Goal: Book appointment/travel/reservation

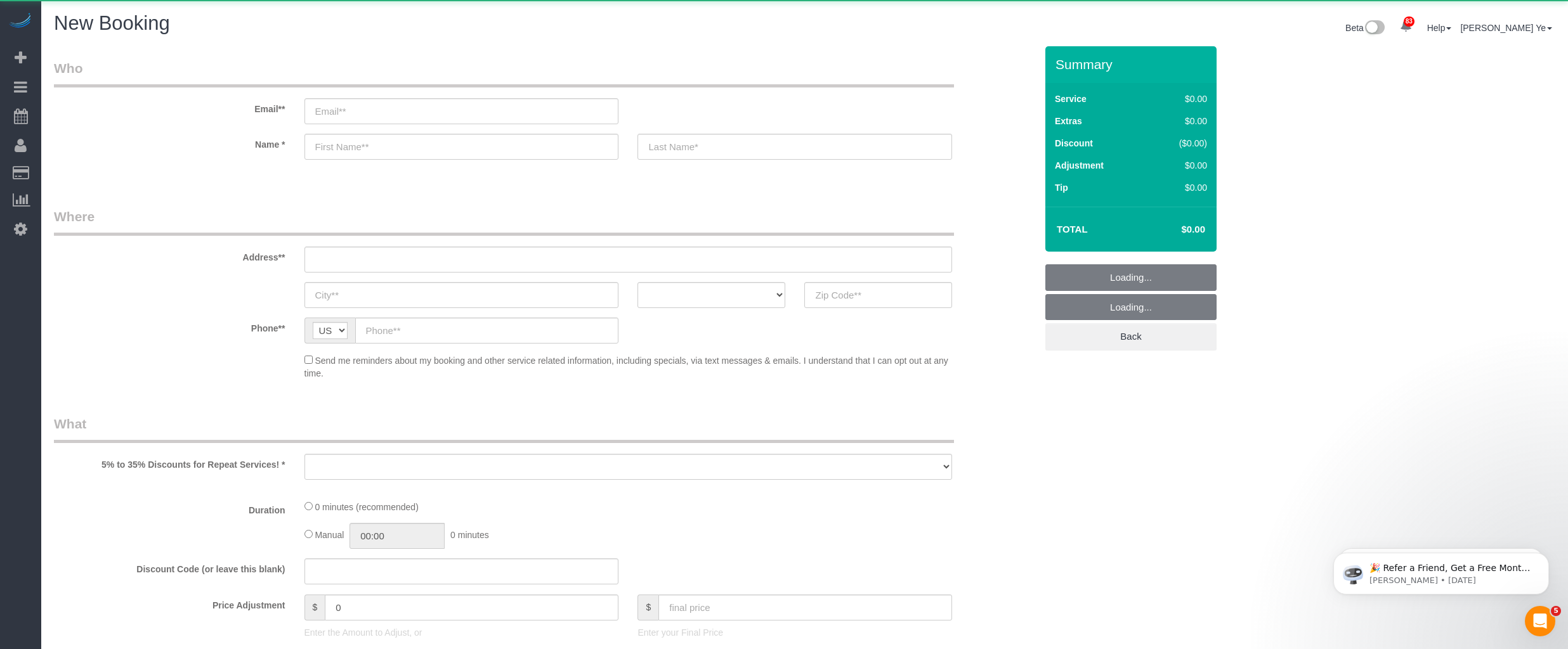
select select "object:1470"
select select "512"
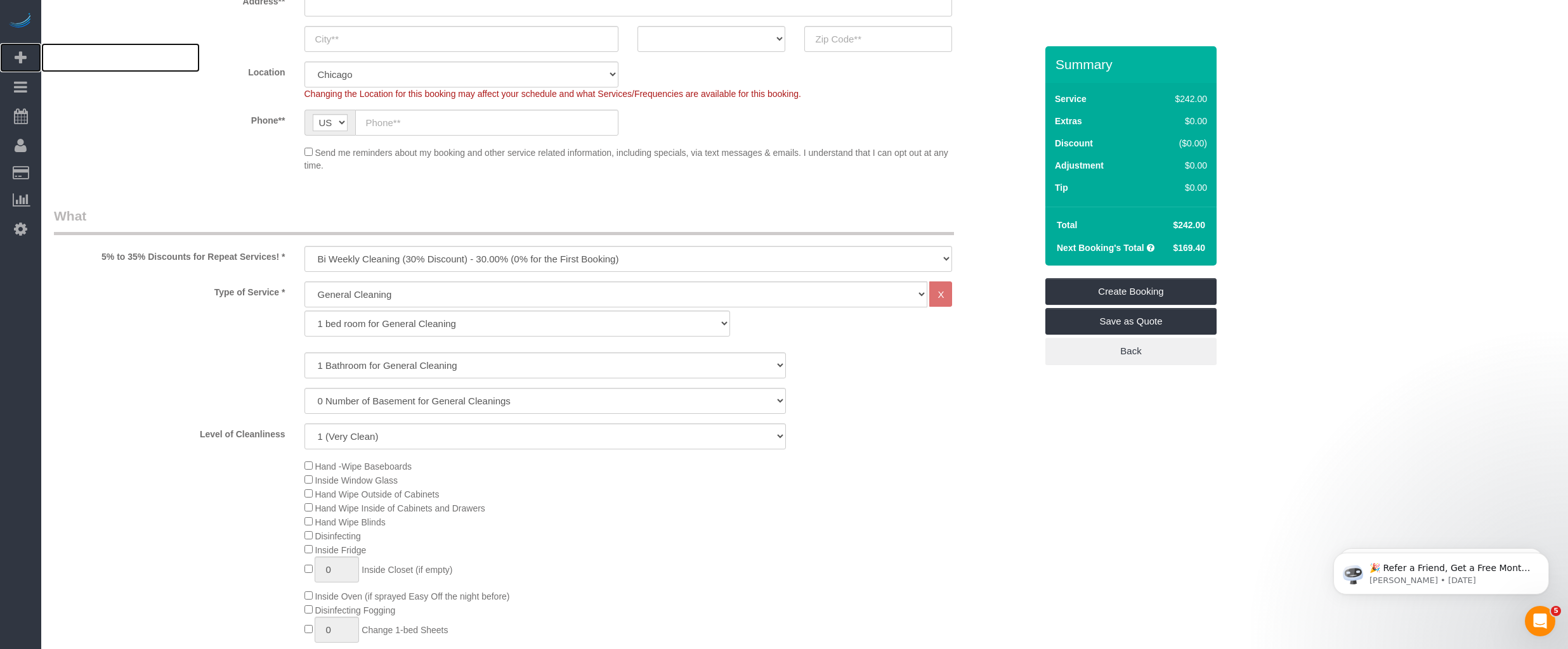
scroll to position [279, 0]
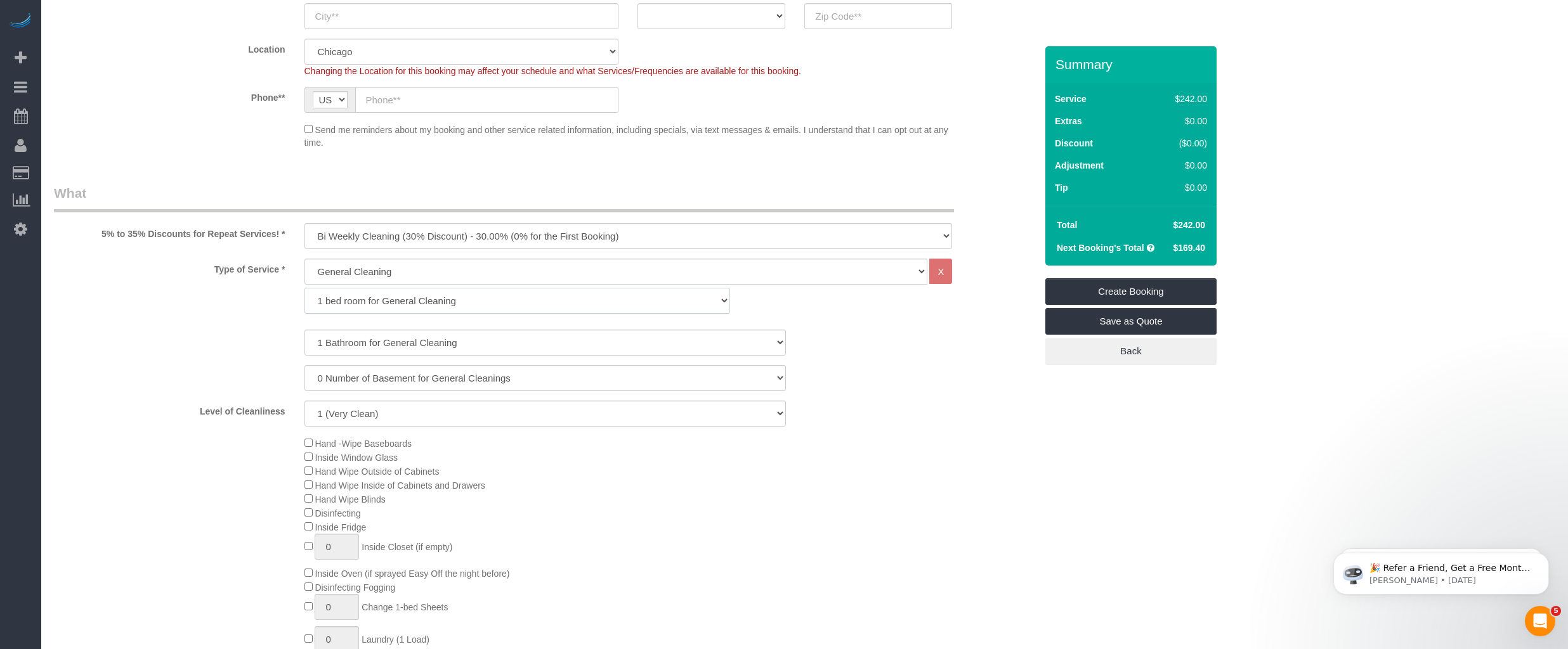
click at [345, 299] on select "1 bed room for General Cleaning 2 bed room for General Cleaning 3 bed room for …" at bounding box center [517, 300] width 426 height 26
select select "289"
click at [304, 287] on select "1 bed room for General Cleaning 2 bed room for General Cleaning 3 bed room for …" at bounding box center [517, 300] width 426 height 26
click at [345, 343] on select "1 Bathroom for General Cleaning 2 Bathroom for General Cleanings 3 Bathroom for…" at bounding box center [545, 342] width 482 height 26
select select "3"
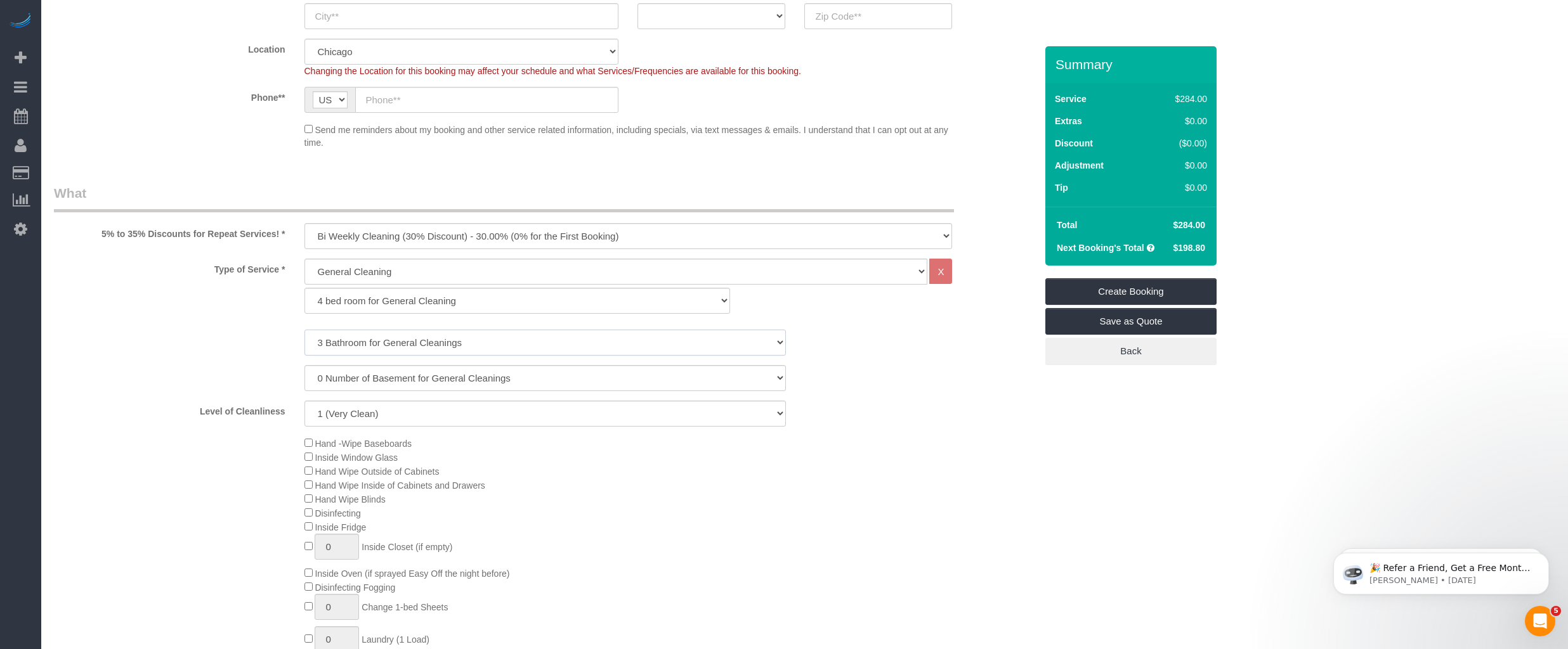
click at [304, 329] on select "1 Bathroom for General Cleaning 2 Bathroom for General Cleanings 3 Bathroom for…" at bounding box center [545, 342] width 482 height 26
click at [338, 411] on select "1 (Very Clean) 2 3 4 5 (Average Condition) 6 7 8 9 10 (Extremely Dirty)" at bounding box center [545, 414] width 482 height 26
select select "5"
click at [304, 401] on select "1 (Very Clean) 2 3 4 5 (Average Condition) 6 7 8 9 10 (Extremely Dirty)" at bounding box center [545, 414] width 482 height 26
click at [396, 271] on select "General Cleaning Deep Cleaning Move-in / Move-out Cleaning COUNTS Cleaning" at bounding box center [615, 272] width 623 height 26
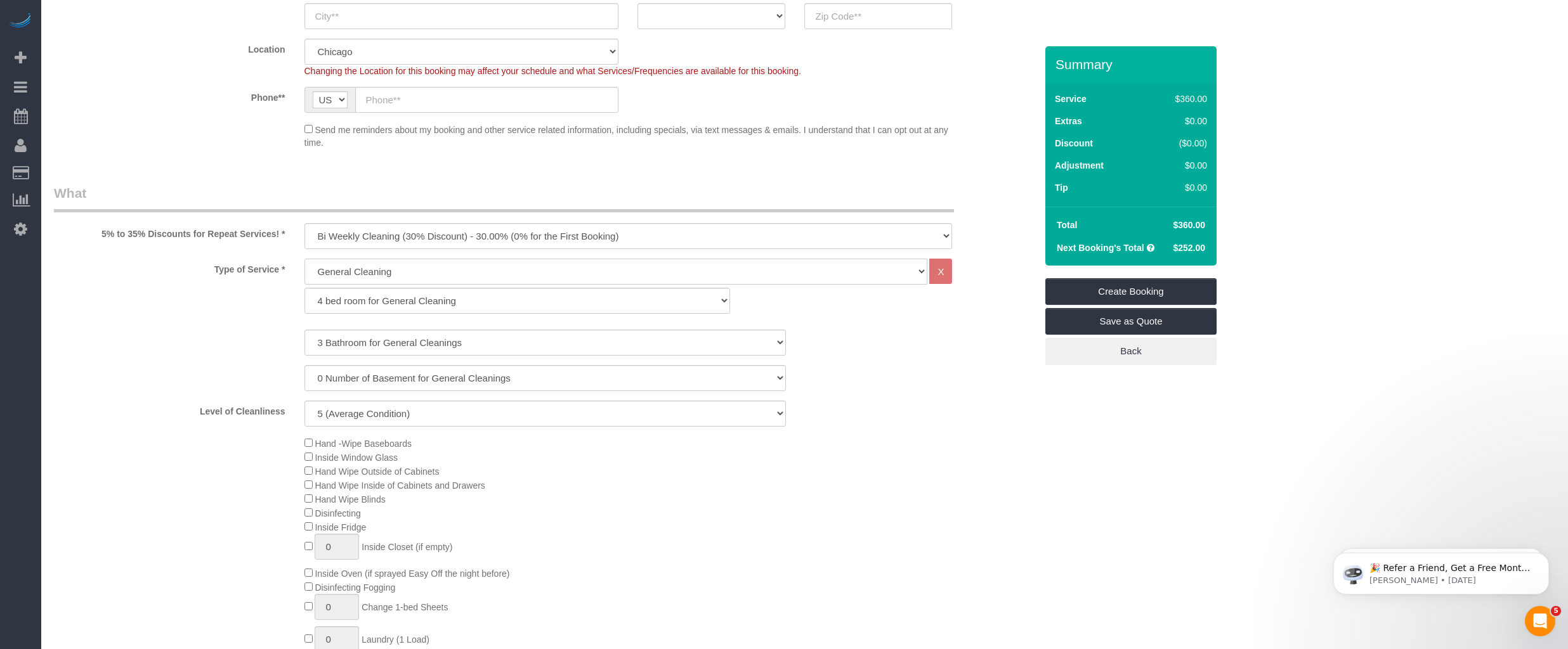
select select "514"
click at [304, 259] on select "General Cleaning Deep Cleaning Move-in / Move-out Cleaning COUNTS Cleaning" at bounding box center [615, 272] width 623 height 26
select select "296"
select select "5"
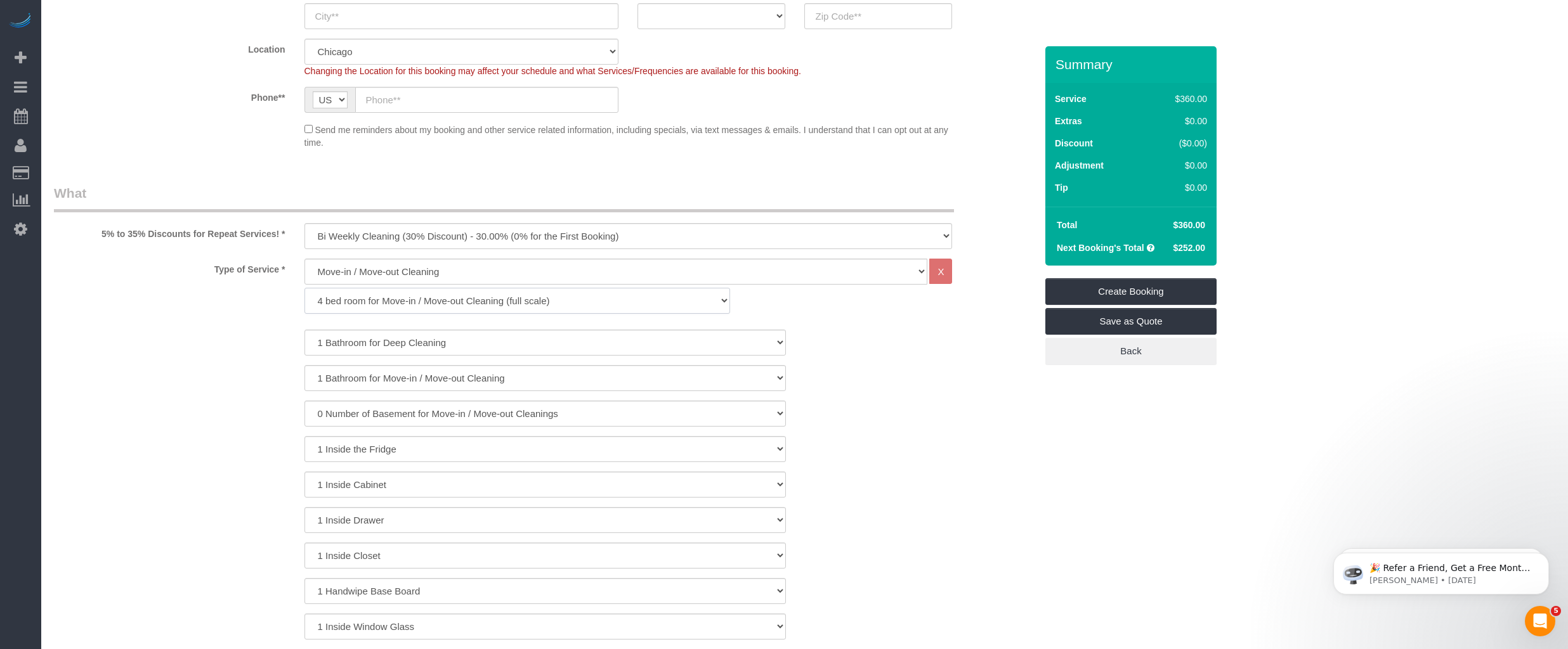
click at [359, 300] on select "1 bed room for Move-in / Move-out Cleaning (full scale) 2 bed room for Move-in …" at bounding box center [517, 300] width 426 height 26
select select "299"
click at [304, 287] on select "1 bed room for Move-in / Move-out Cleaning (full scale) 2 bed room for Move-in …" at bounding box center [517, 300] width 426 height 26
select select "5"
click at [340, 342] on select "1 Bathroom for Move-in / Move-out Cleaning 2 Bathroom for Move-in / Move-out Cl…" at bounding box center [545, 342] width 482 height 26
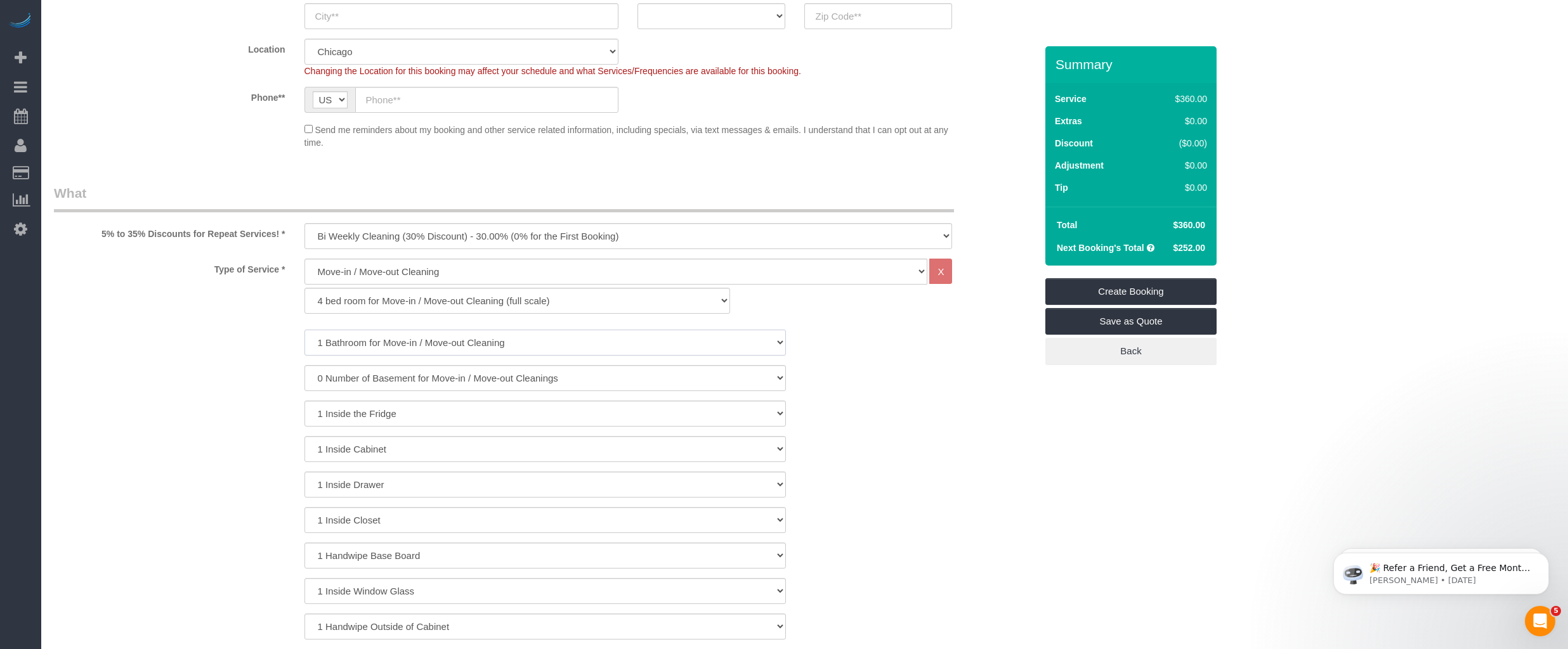
select select "3"
click at [304, 329] on select "1 Bathroom for Move-in / Move-out Cleaning 2 Bathroom for Move-in / Move-out Cl…" at bounding box center [545, 342] width 482 height 26
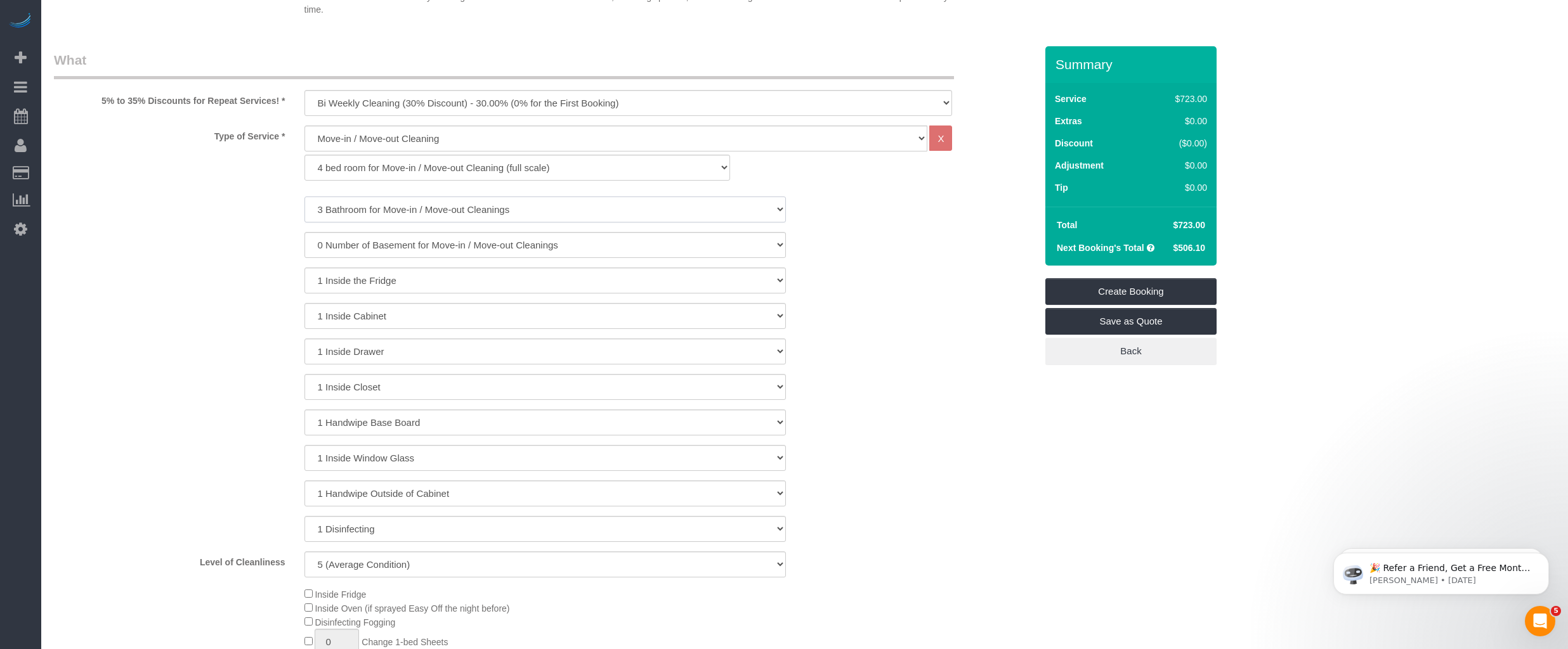
scroll to position [448, 0]
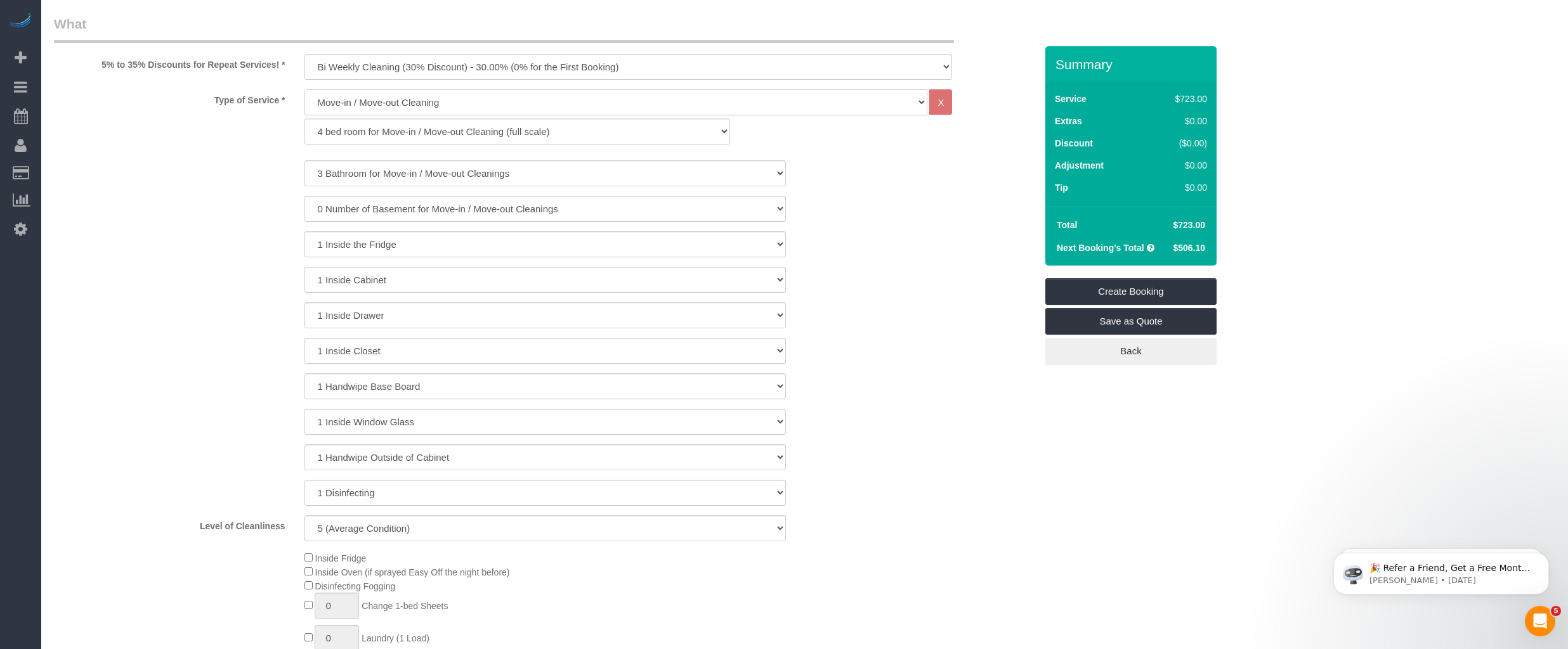
click at [336, 98] on select "General Cleaning Deep Cleaning Move-in / Move-out Cleaning COUNTS Cleaning" at bounding box center [615, 102] width 623 height 26
select select "512"
click at [304, 89] on select "General Cleaning Deep Cleaning Move-in / Move-out Cleaning COUNTS Cleaning" at bounding box center [615, 102] width 623 height 26
select select "286"
select select "5"
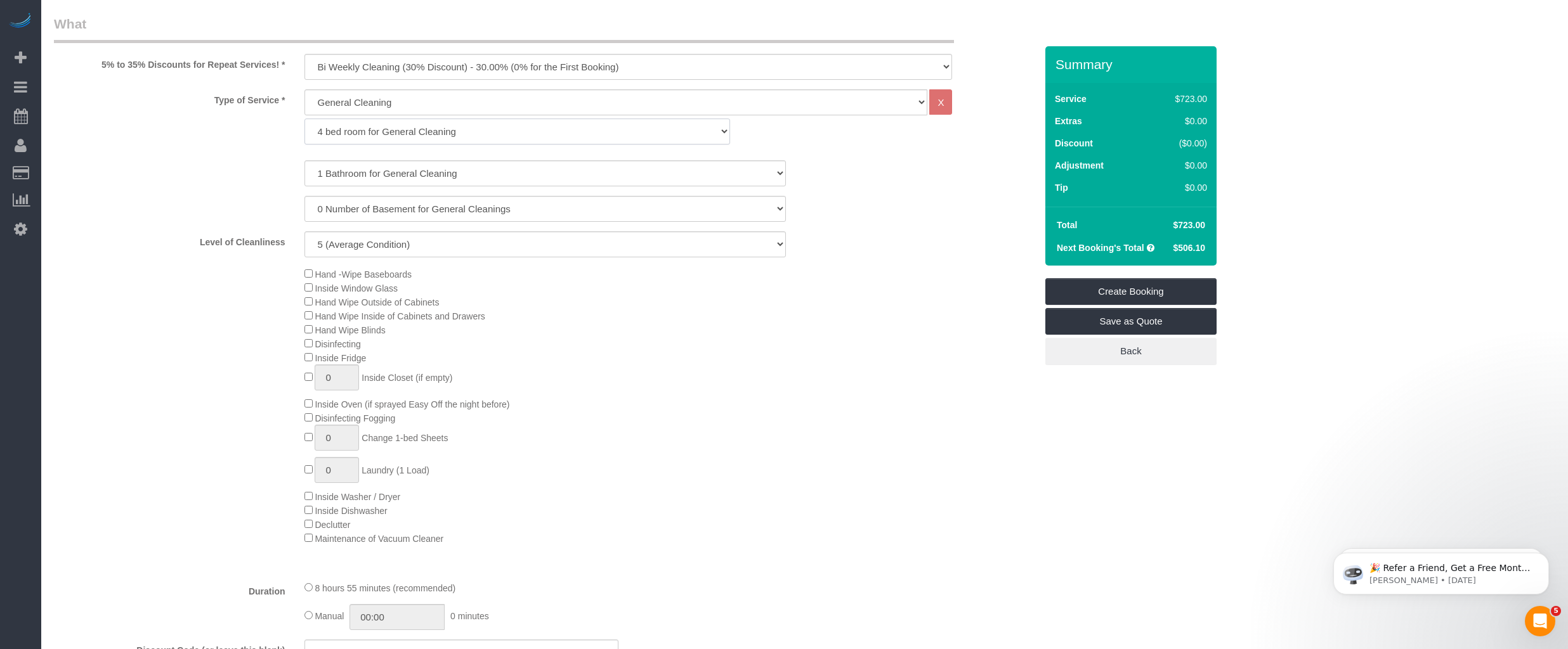
click at [361, 128] on select "1 bed room for General Cleaning 2 bed room for General Cleaning 3 bed room for …" at bounding box center [517, 132] width 426 height 26
select select "289"
click at [304, 119] on select "1 bed room for General Cleaning 2 bed room for General Cleaning 3 bed room for …" at bounding box center [517, 132] width 426 height 26
select select "5"
click at [349, 169] on select "1 Bathroom for General Cleaning 2 Bathroom for General Cleanings 3 Bathroom for…" at bounding box center [545, 174] width 482 height 26
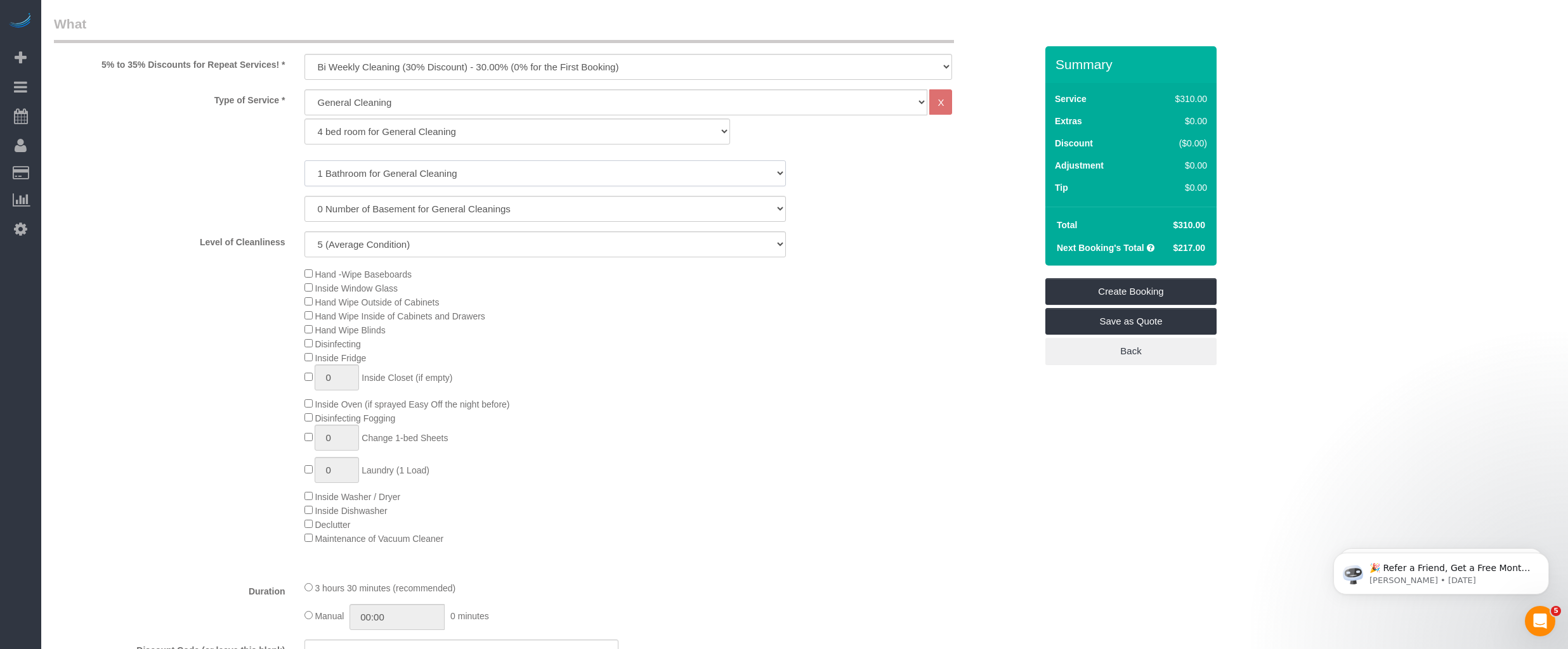
select select "3"
click at [304, 161] on select "1 Bathroom for General Cleaning 2 Bathroom for General Cleanings 3 Bathroom for…" at bounding box center [545, 174] width 482 height 26
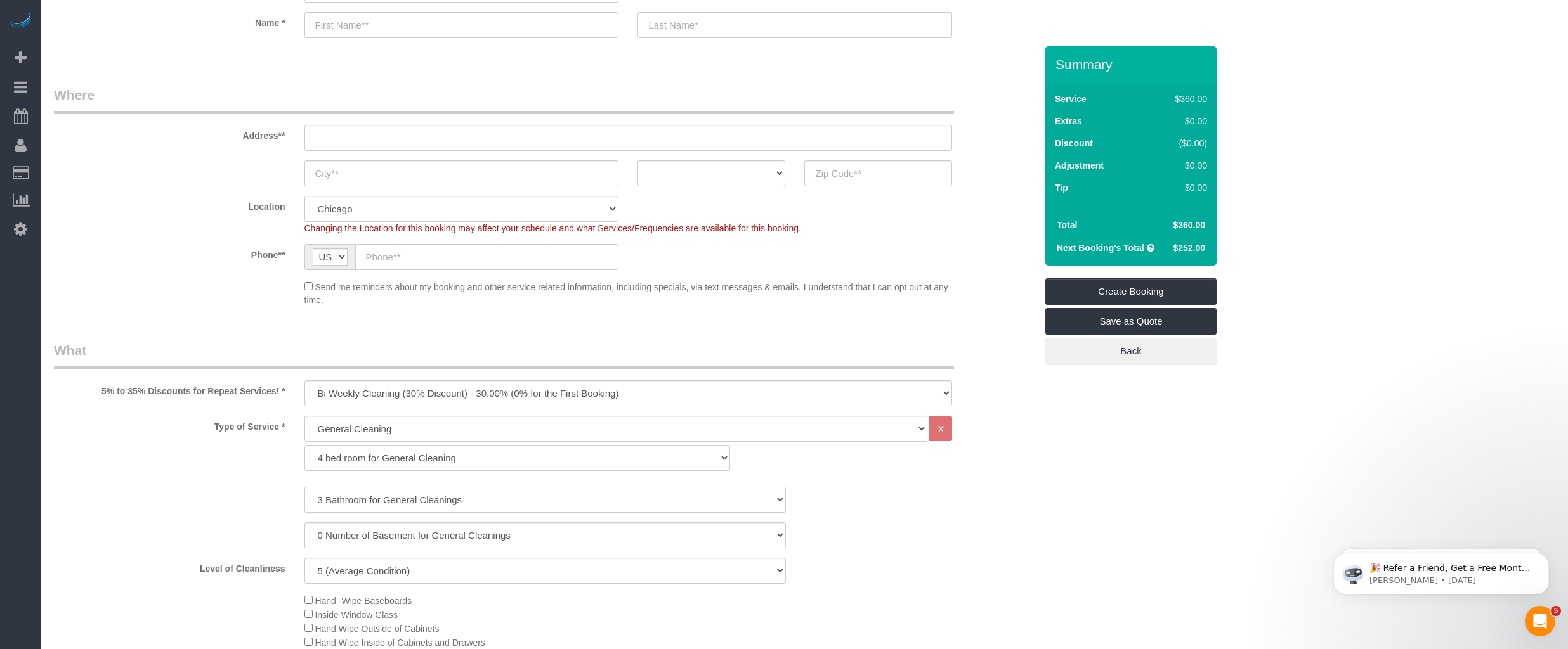
scroll to position [114, 0]
click at [370, 398] on select "One Time Cleaning Weekly Cleaning (35% Discount) - 35.00% (0% for the First Boo…" at bounding box center [628, 401] width 649 height 26
click at [304, 388] on select "One Time Cleaning Weekly Cleaning (35% Discount) - 35.00% (0% for the First Boo…" at bounding box center [628, 401] width 649 height 26
click at [350, 436] on select "General Cleaning Deep Cleaning Move-in / Move-out Cleaning COUNTS Cleaning" at bounding box center [615, 437] width 623 height 26
select select "514"
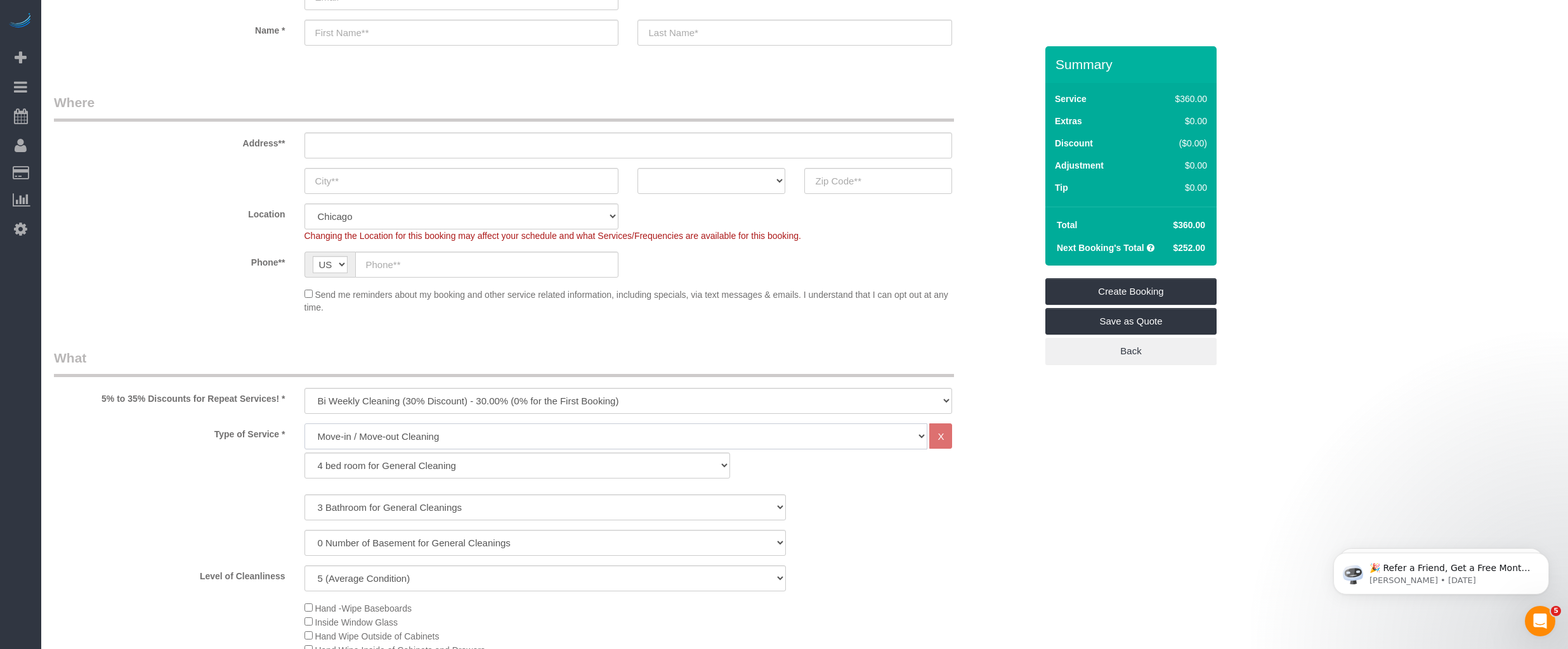
click at [304, 424] on select "General Cleaning Deep Cleaning Move-in / Move-out Cleaning COUNTS Cleaning" at bounding box center [615, 437] width 623 height 26
select select "296"
select select "5"
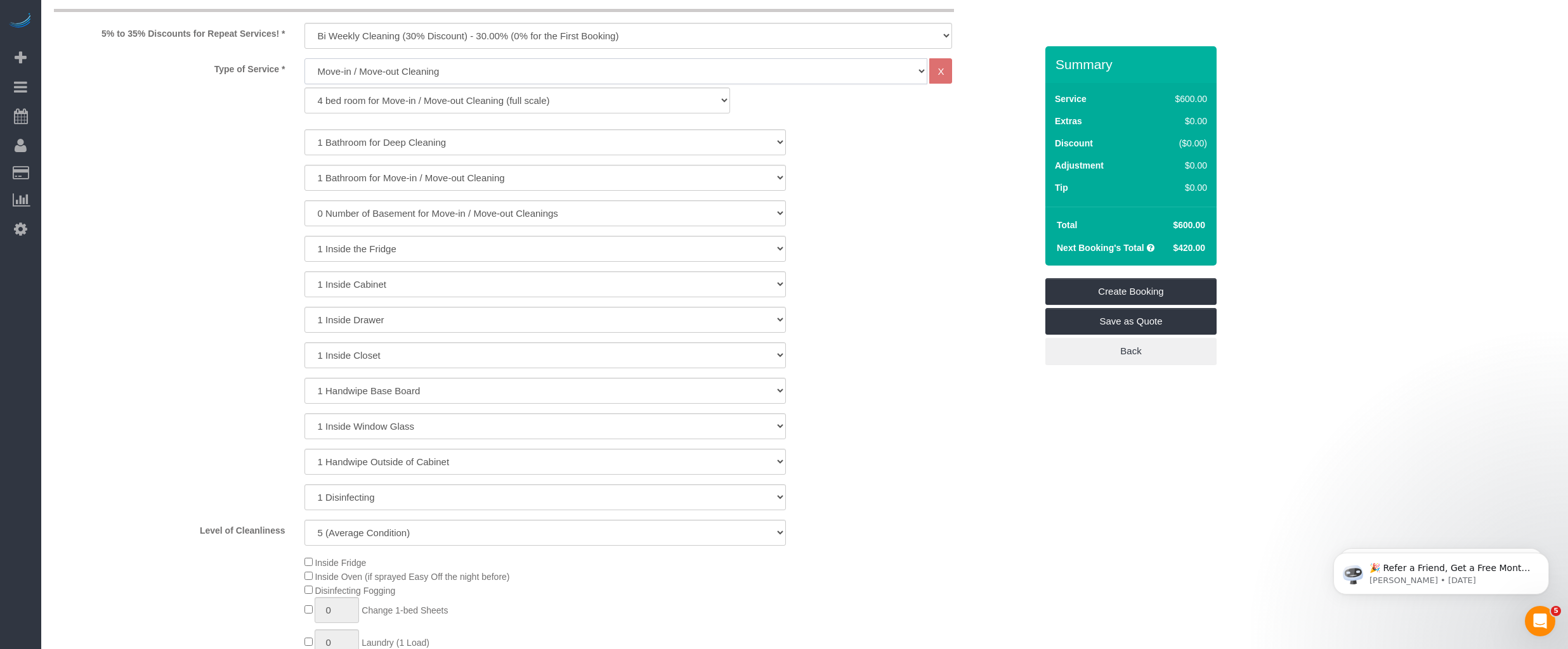
scroll to position [479, 0]
click at [336, 143] on select "1 Bathroom for Deep Cleaning 2 Bathroom for Deep Cleanings 3 Bathroom for Deep …" at bounding box center [545, 143] width 482 height 26
select select "4"
click at [304, 130] on select "1 Bathroom for Deep Cleaning 2 Bathroom for Deep Cleanings 3 Bathroom for Deep …" at bounding box center [545, 143] width 482 height 26
click at [349, 176] on select "1 Bathroom for Move-in / Move-out Cleaning 2 Bathroom for Move-in / Move-out Cl…" at bounding box center [545, 178] width 482 height 26
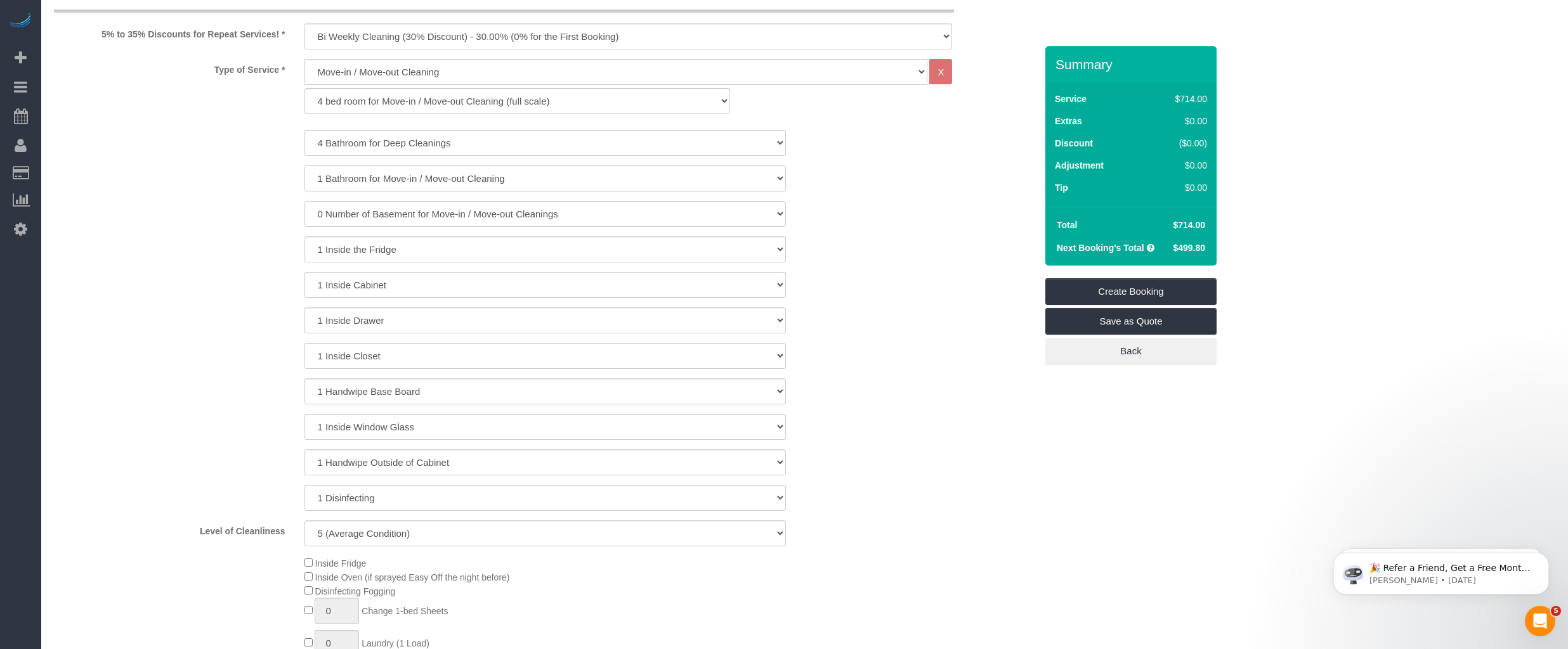
select select "3"
click at [304, 165] on select "1 Bathroom for Move-in / Move-out Cleaning 2 Bathroom for Move-in / Move-out Cl…" at bounding box center [545, 178] width 482 height 26
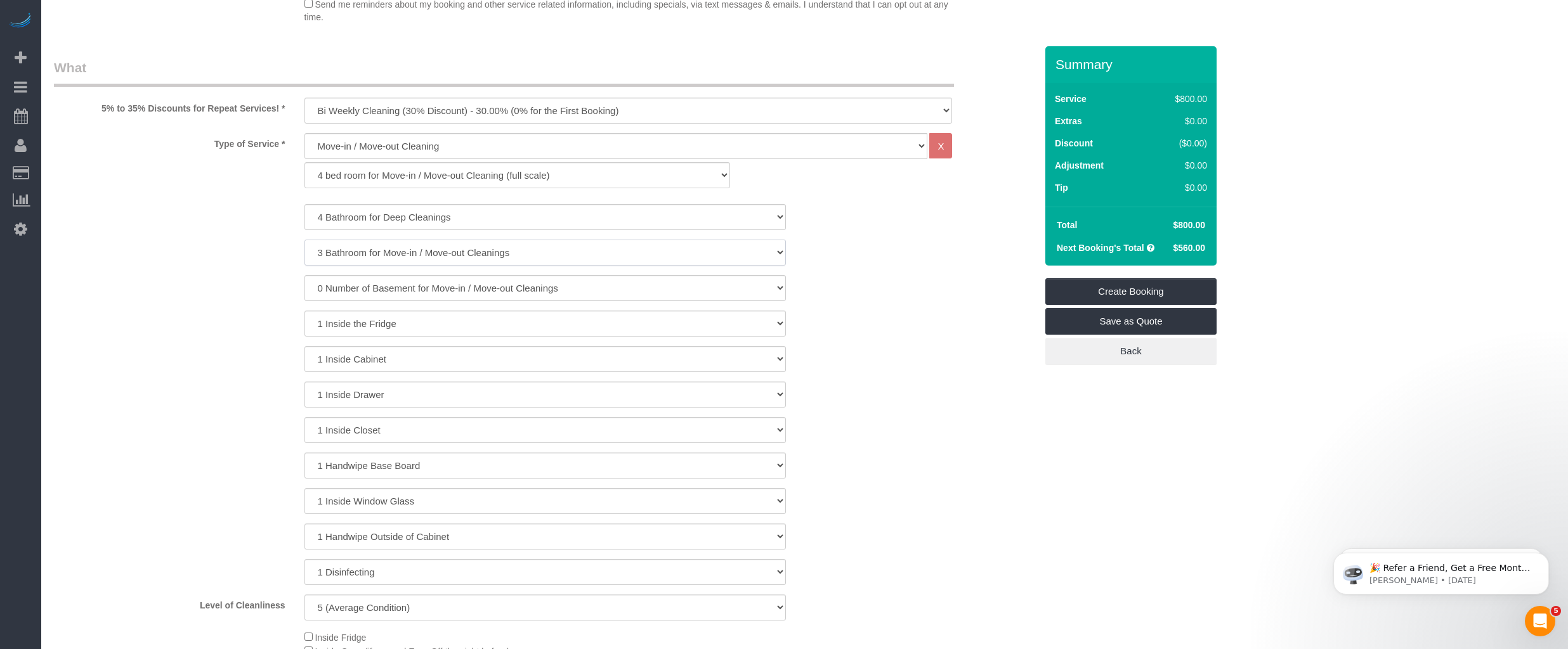
scroll to position [401, 0]
click at [343, 179] on select "1 bed room for Move-in / Move-out Cleaning (full scale) 2 bed room for Move-in …" at bounding box center [517, 179] width 426 height 26
select select "299"
click at [304, 166] on select "1 bed room for Move-in / Move-out Cleaning (full scale) 2 bed room for Move-in …" at bounding box center [517, 179] width 426 height 26
select select "3"
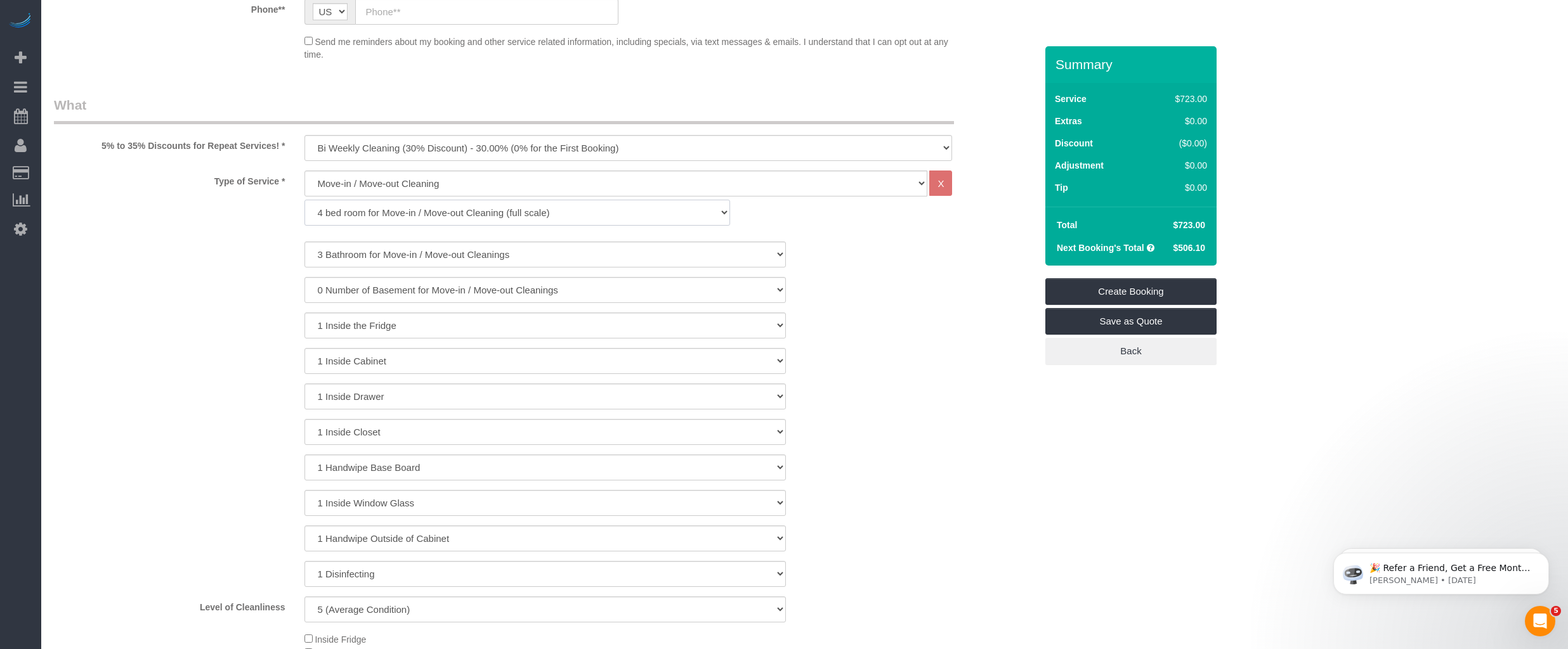
scroll to position [364, 0]
drag, startPoint x: 1179, startPoint y: 229, endPoint x: 1205, endPoint y: 229, distance: 26.0
click at [1205, 229] on td "$723.00" at bounding box center [1188, 225] width 45 height 23
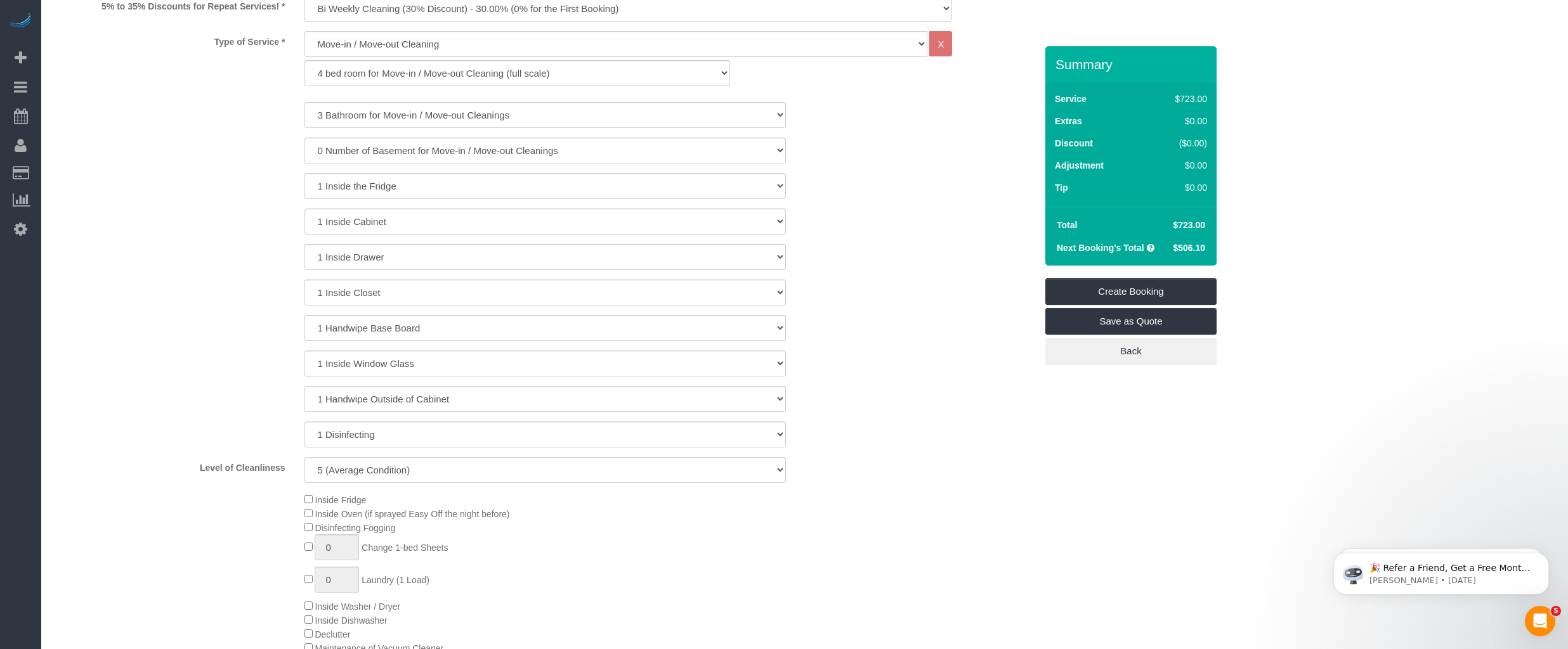
scroll to position [512, 0]
click at [466, 463] on select "1 (Very Clean) 2 3 4 5 (Average Condition) 6 7 8 9 10 (Extremely Dirty)" at bounding box center [545, 465] width 482 height 26
click at [304, 452] on select "1 (Very Clean) 2 3 4 5 (Average Condition) 6 7 8 9 10 (Extremely Dirty)" at bounding box center [545, 465] width 482 height 26
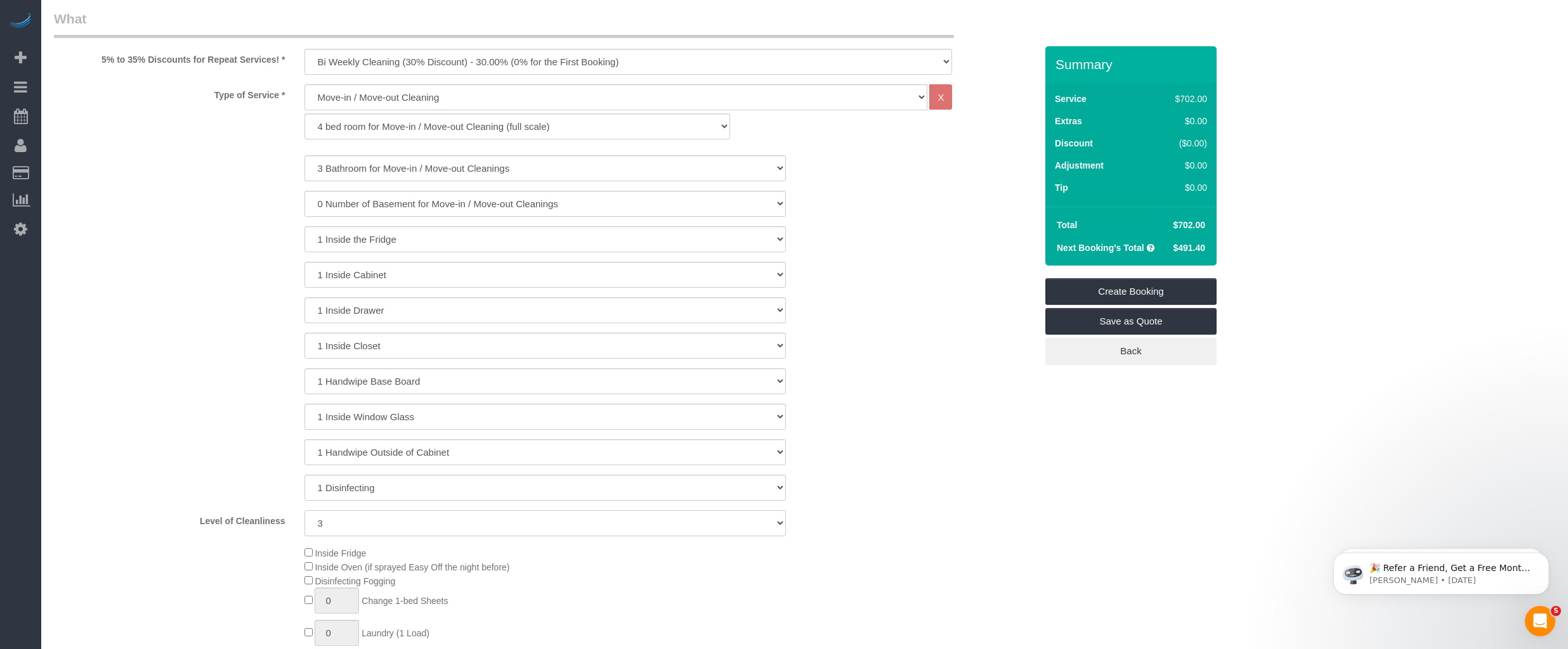
scroll to position [446, 0]
click at [540, 534] on select "1 (Very Clean) 2 3 4 5 (Average Condition) 6 7 8 9 10 (Extremely Dirty)" at bounding box center [545, 530] width 482 height 26
click at [304, 517] on select "1 (Very Clean) 2 3 4 5 (Average Condition) 6 7 8 9 10 (Extremely Dirty)" at bounding box center [545, 530] width 482 height 26
click at [649, 530] on select "1 (Very Clean) 2 3 4 5 (Average Condition) 6 7 8 9 10 (Extremely Dirty)" at bounding box center [545, 530] width 482 height 26
select select "5"
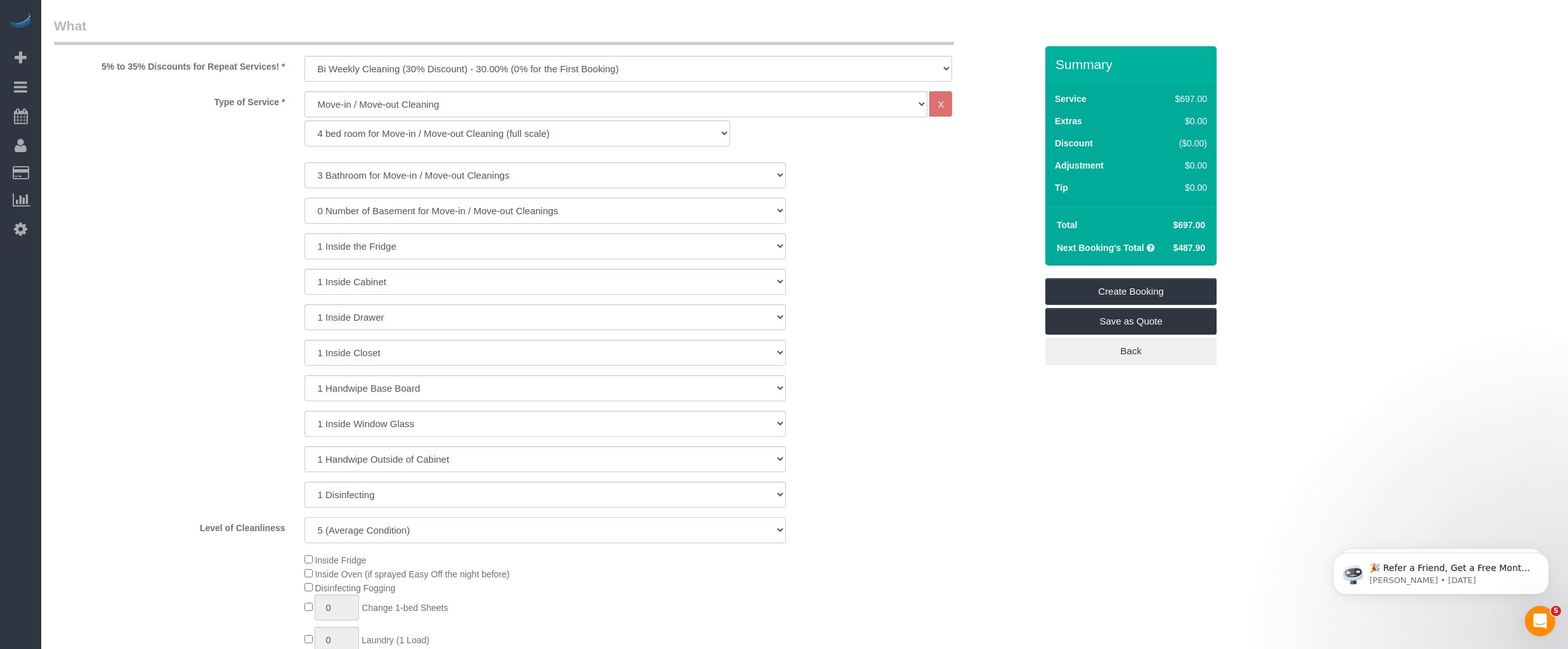
click at [304, 517] on select "1 (Very Clean) 2 3 4 5 (Average Condition) 6 7 8 9 10 (Extremely Dirty)" at bounding box center [545, 530] width 482 height 26
